Goal: Information Seeking & Learning: Learn about a topic

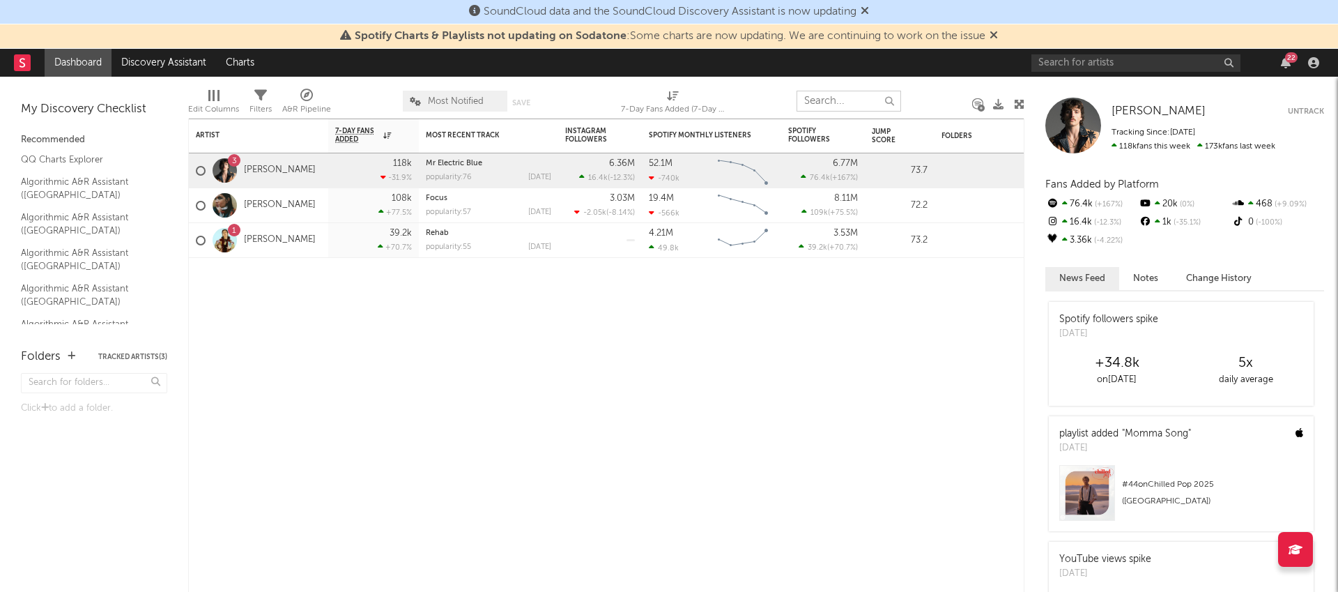
click at [848, 91] on input "text" at bounding box center [848, 101] width 105 height 21
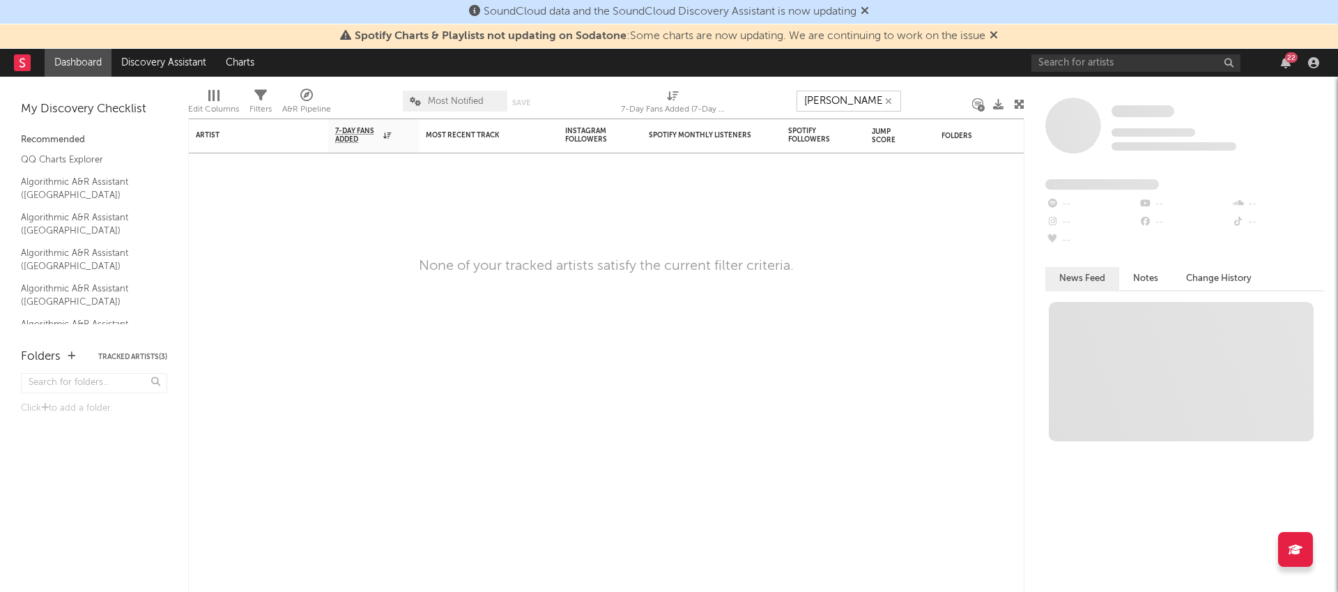
type input "[PERSON_NAME]"
click at [121, 374] on input "text" at bounding box center [94, 383] width 146 height 20
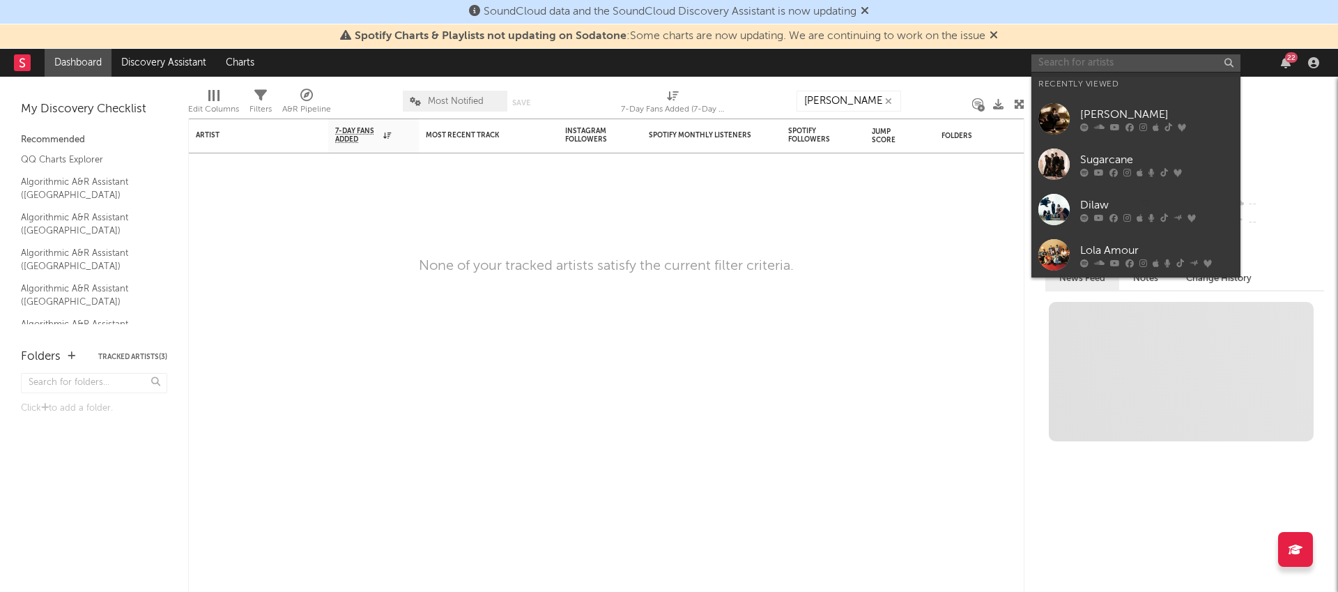
click at [1053, 63] on input "text" at bounding box center [1135, 62] width 209 height 17
click at [1066, 125] on div at bounding box center [1053, 118] width 31 height 31
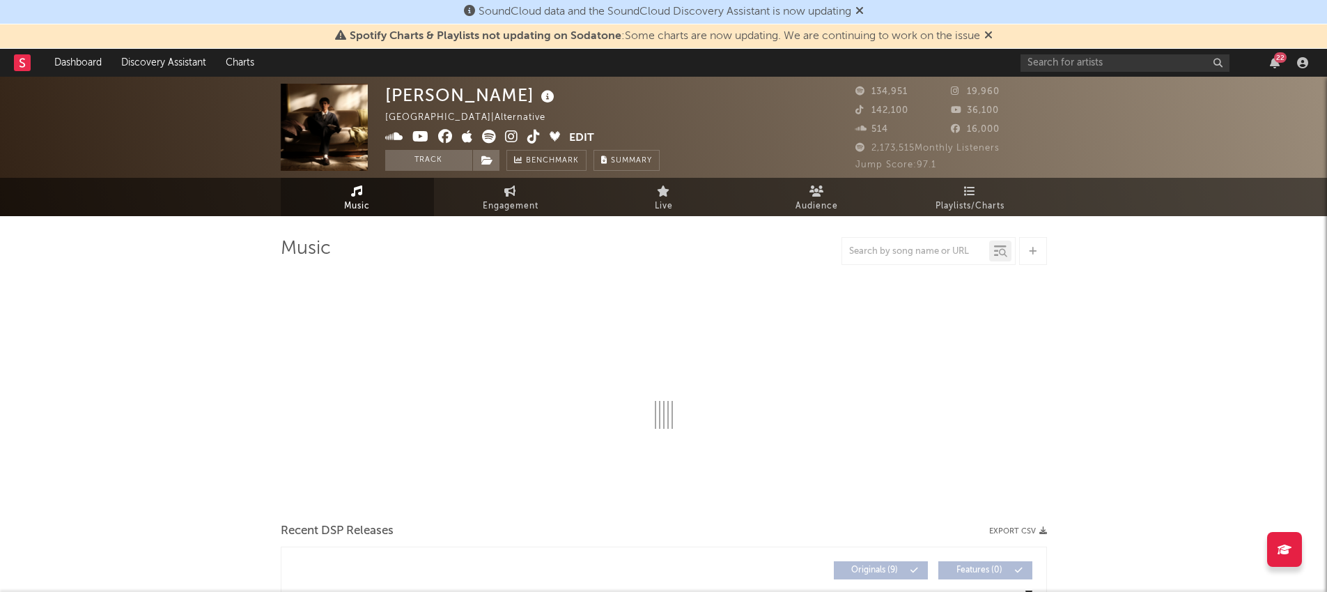
select select "6m"
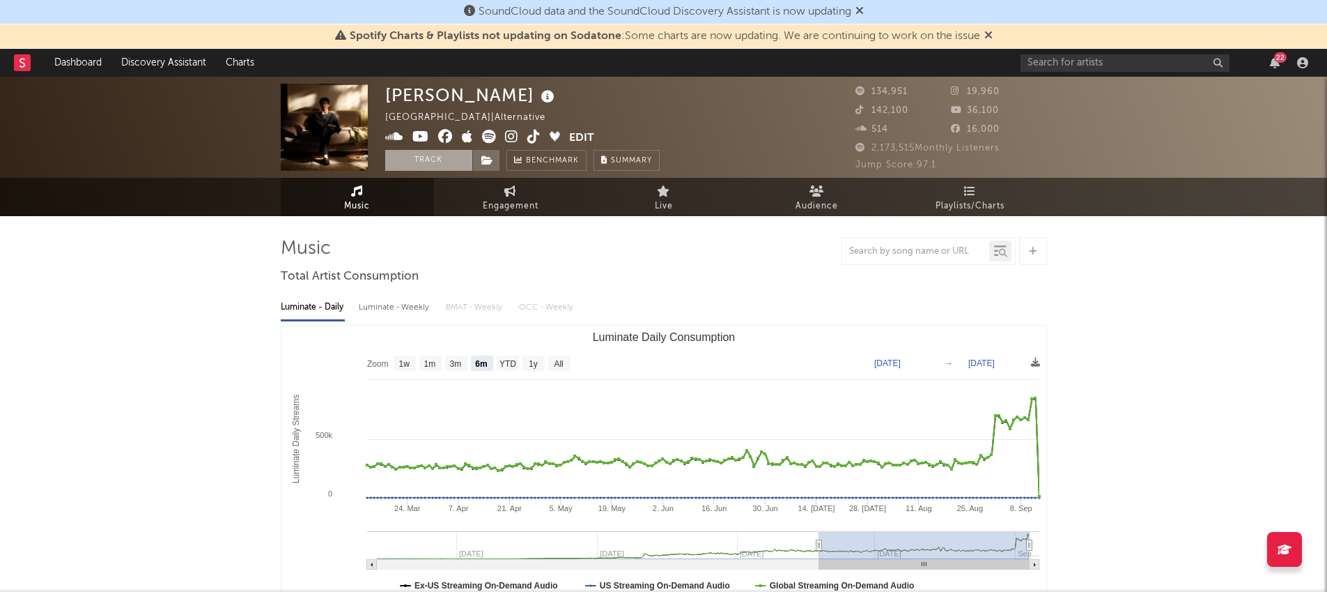
click at [449, 163] on button "Track" at bounding box center [428, 160] width 87 height 21
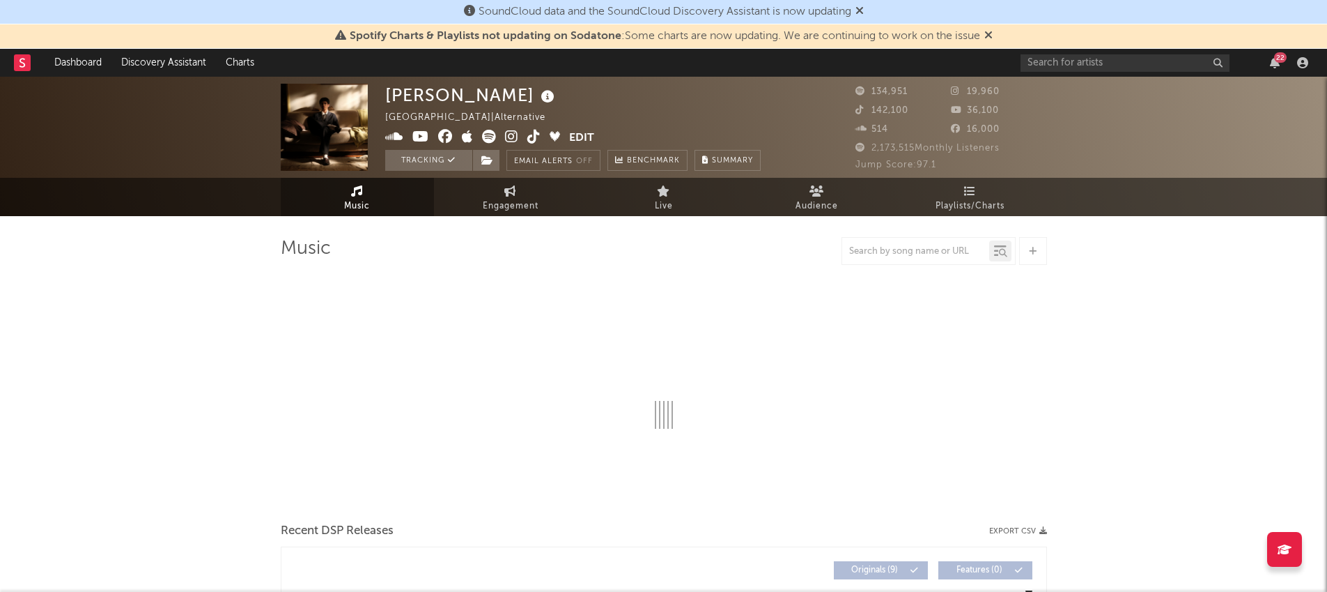
select select "6m"
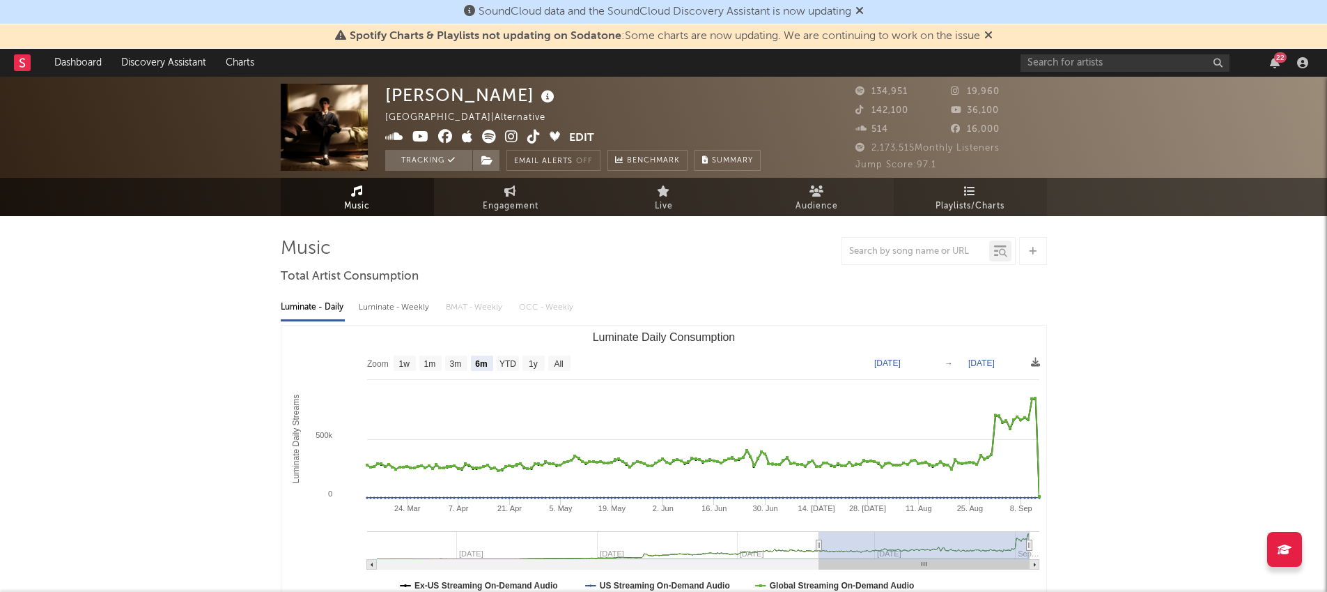
click at [948, 201] on span "Playlists/Charts" at bounding box center [970, 206] width 69 height 17
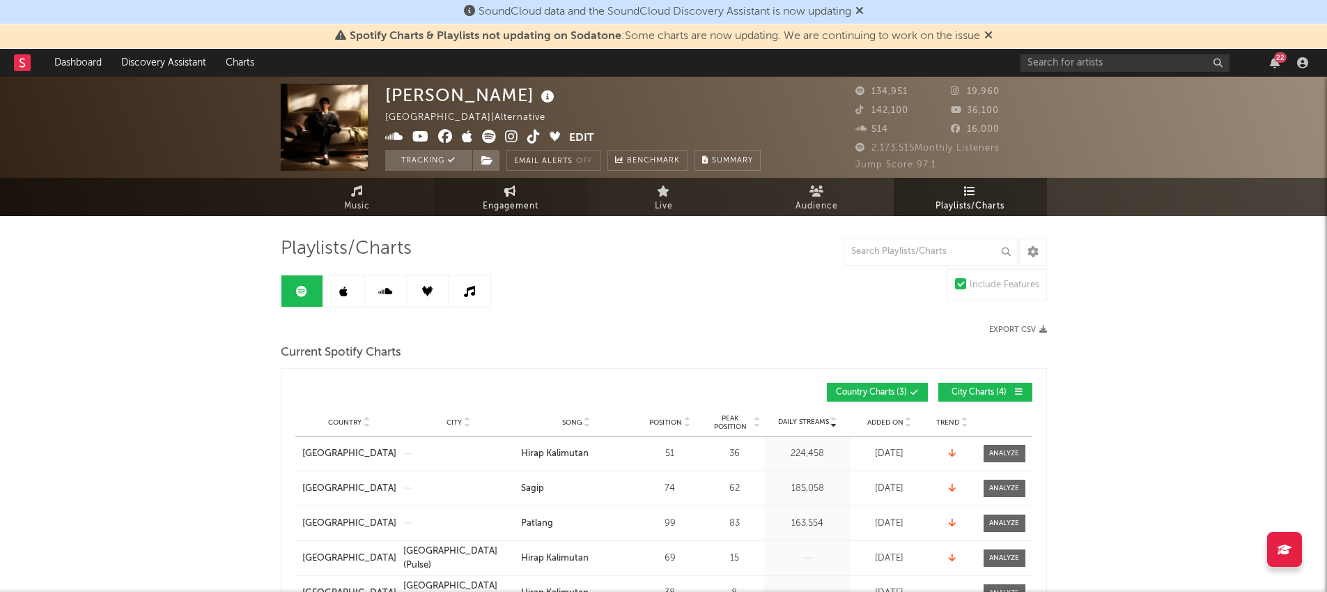
click at [507, 201] on span "Engagement" at bounding box center [511, 206] width 56 height 17
select select "1w"
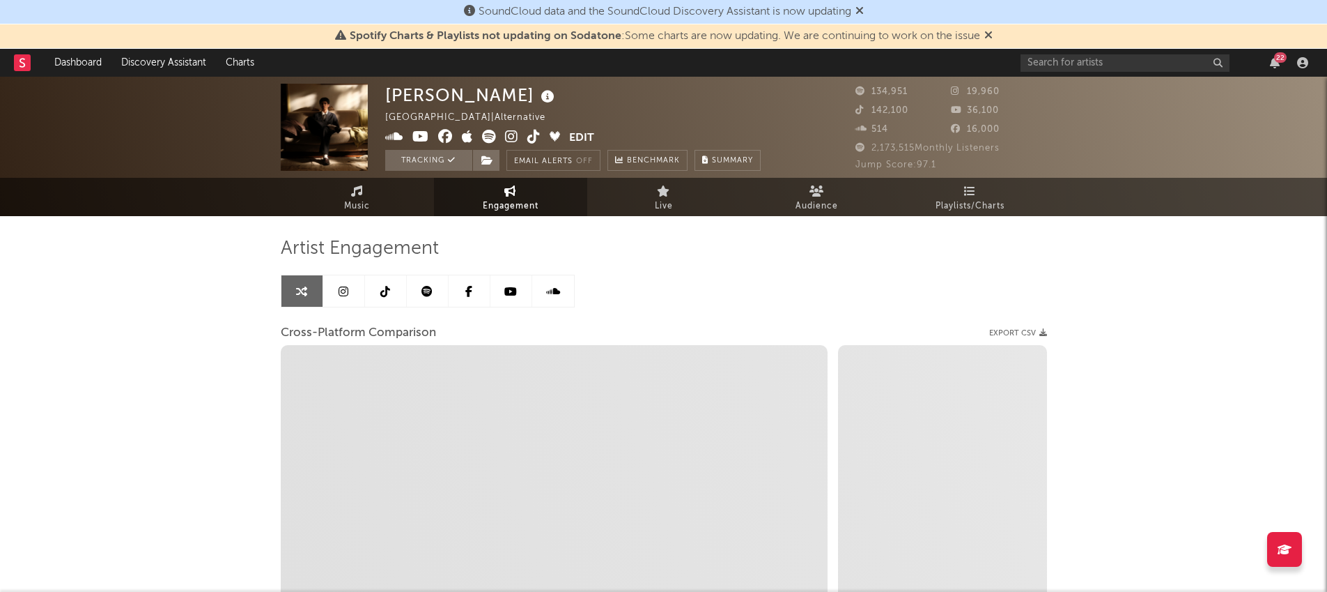
select select "1m"
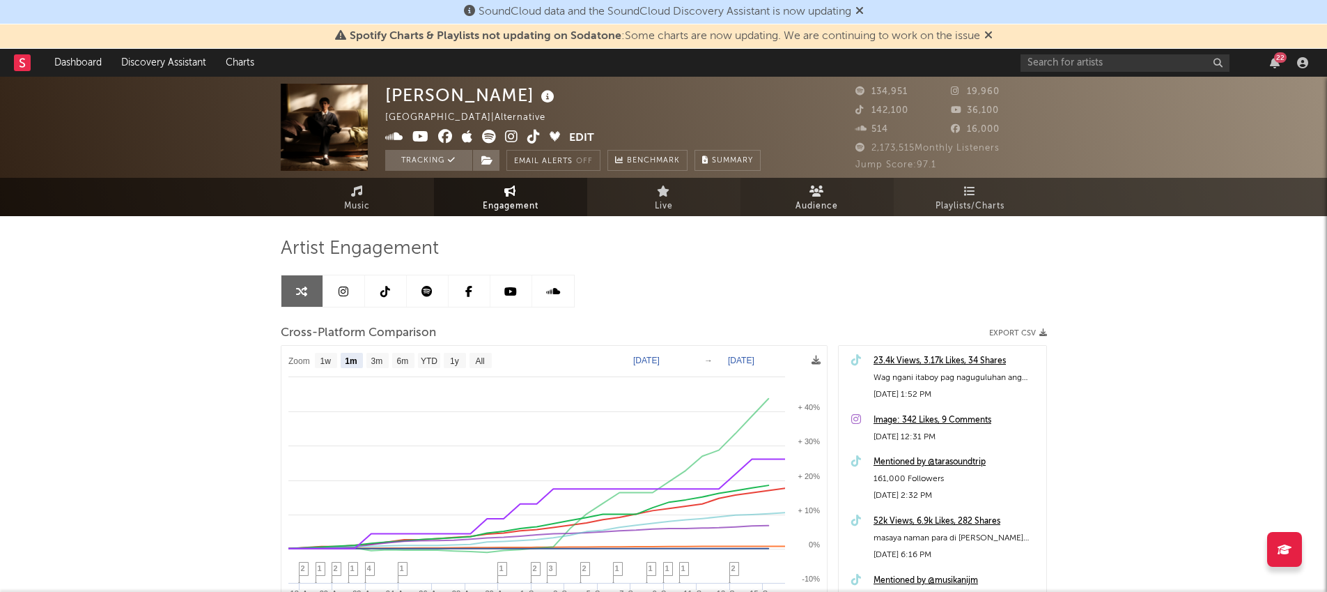
click at [822, 199] on span "Audience" at bounding box center [817, 206] width 43 height 17
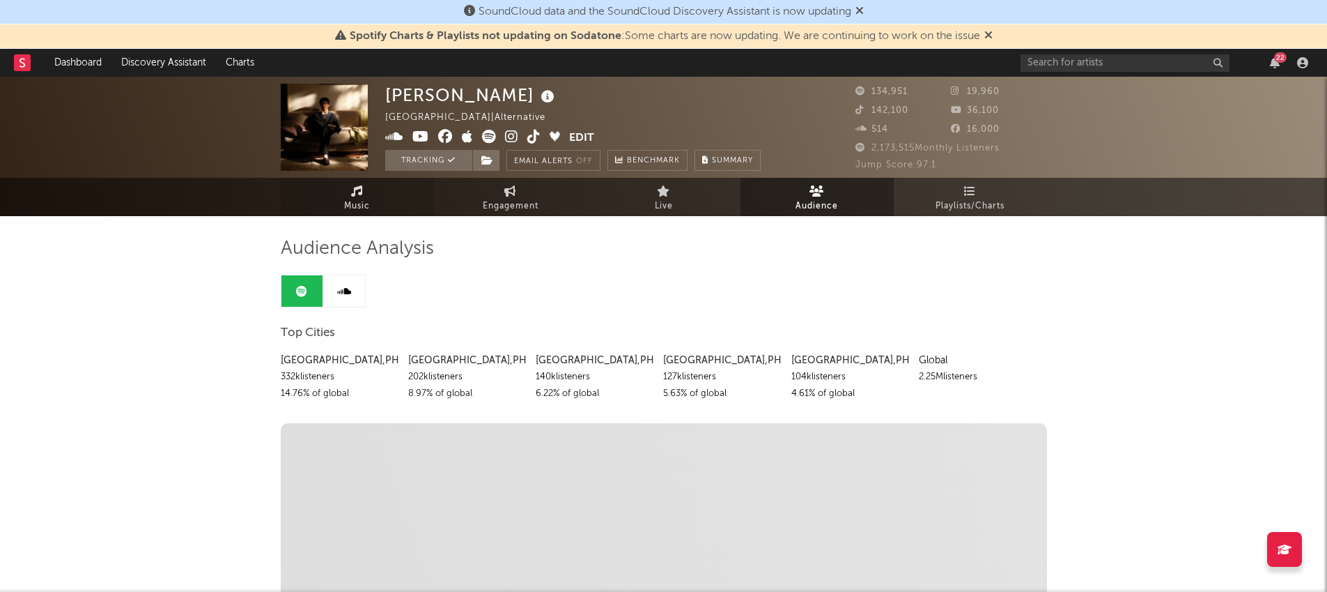
click at [363, 213] on span "Music" at bounding box center [357, 206] width 26 height 17
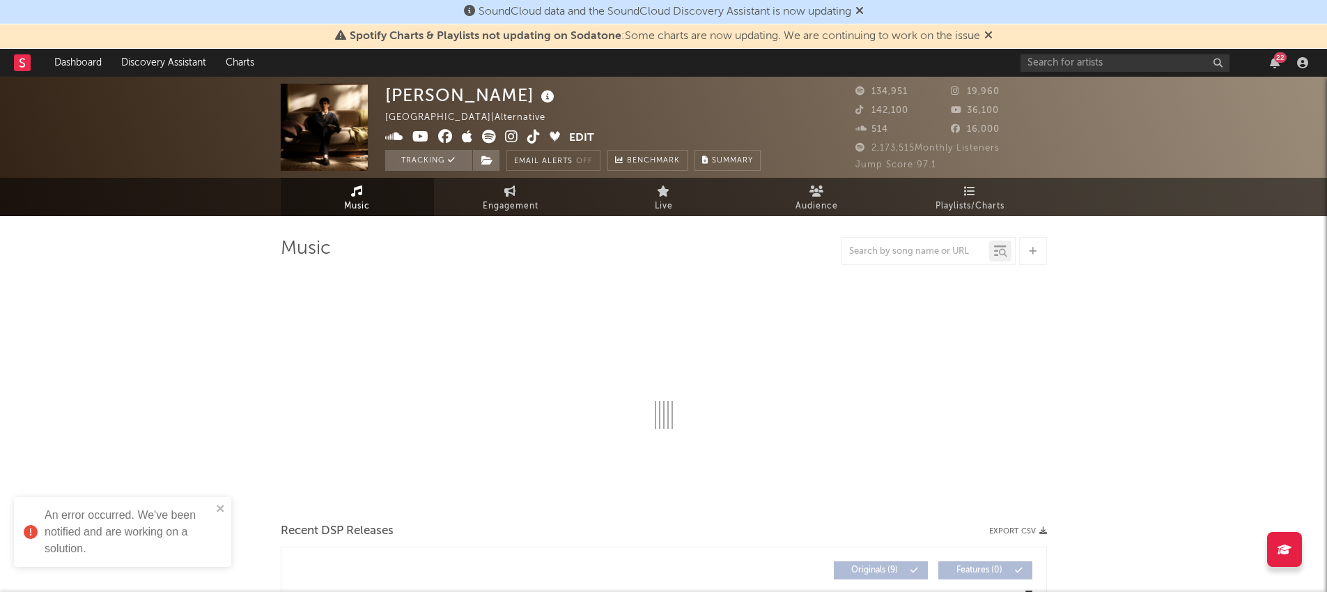
select select "6m"
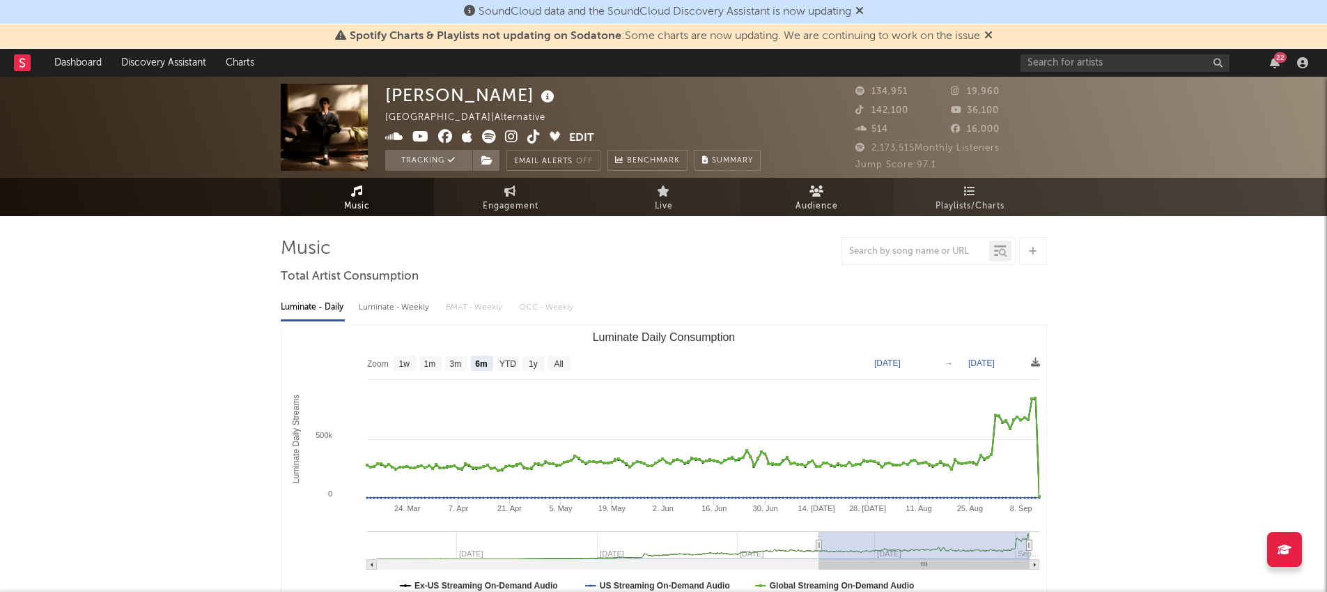
click at [808, 198] on span "Audience" at bounding box center [817, 206] width 43 height 17
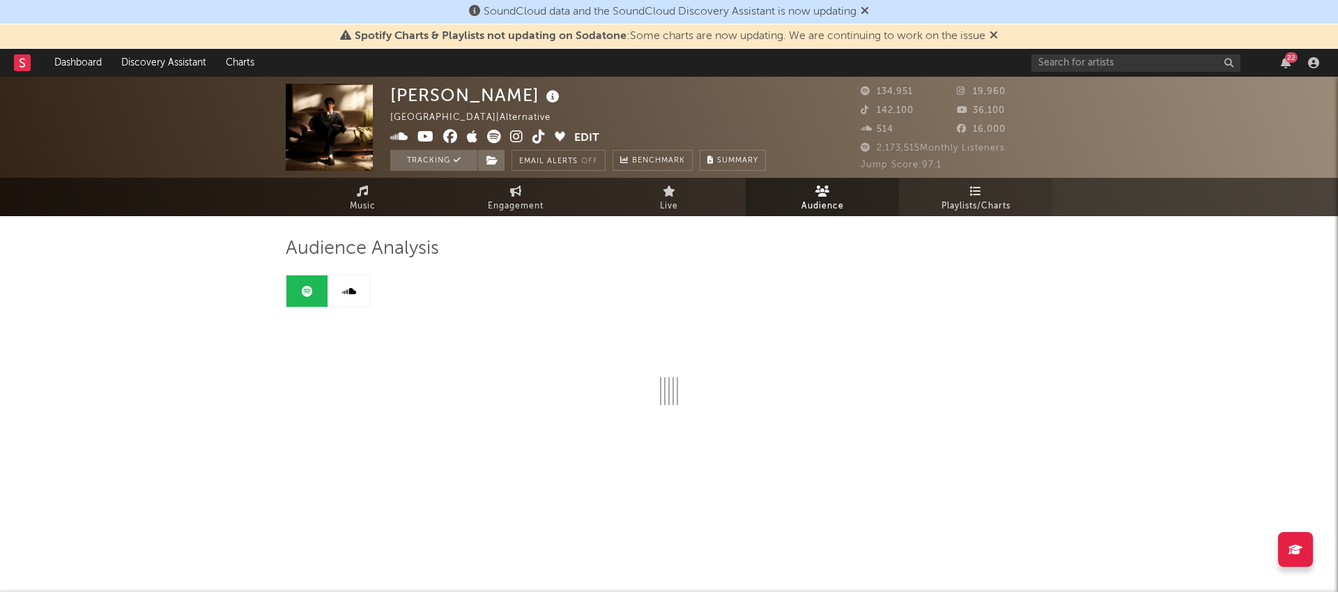
click at [990, 188] on link "Playlists/Charts" at bounding box center [975, 197] width 153 height 38
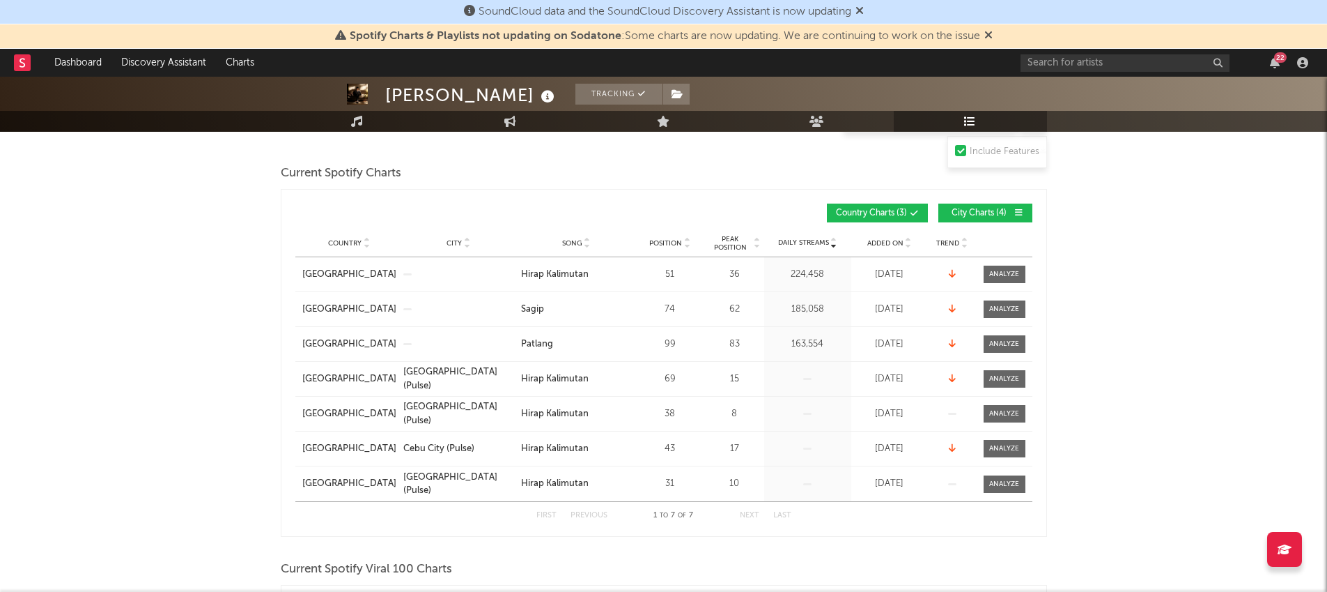
scroll to position [180, 0]
